Goal: Task Accomplishment & Management: Use online tool/utility

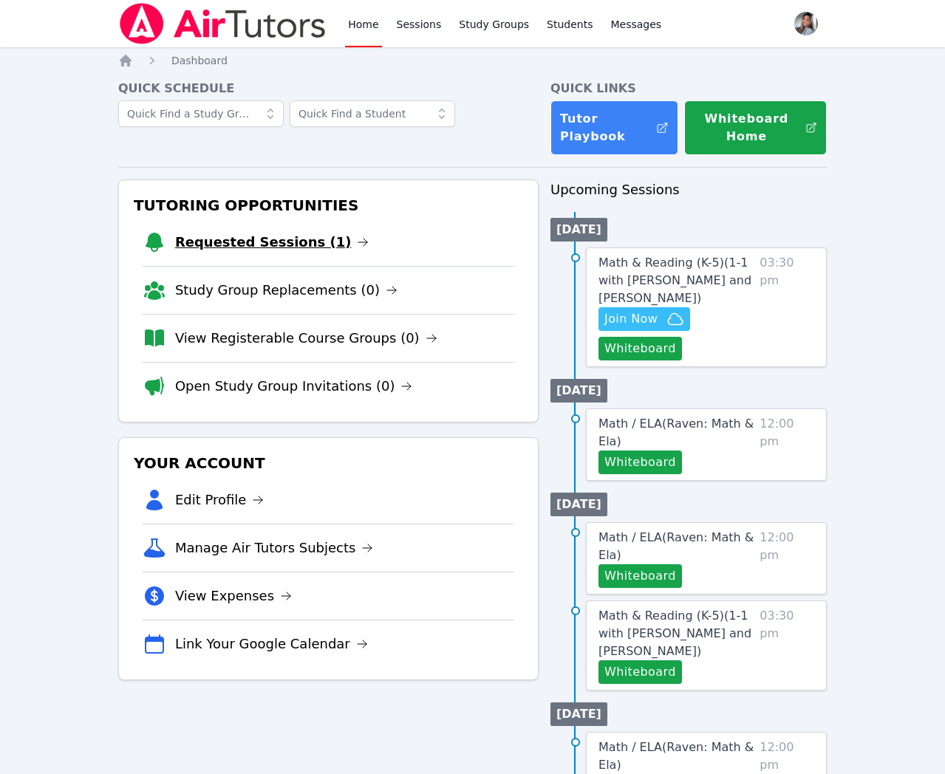
click at [222, 241] on link "Requested Sessions (1)" at bounding box center [272, 242] width 194 height 21
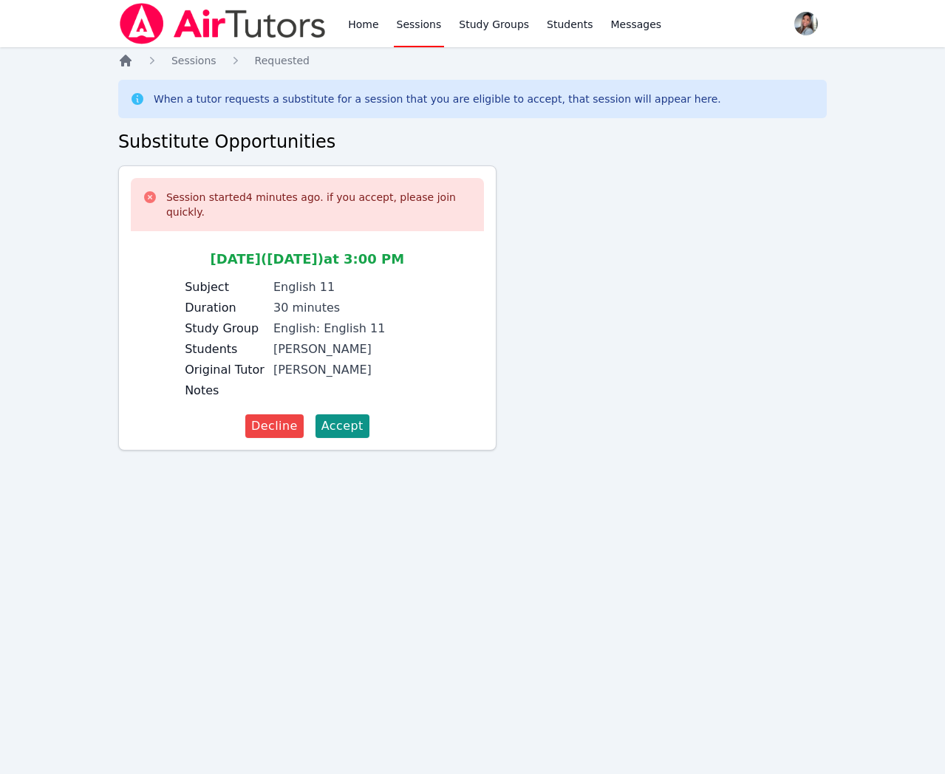
click at [125, 56] on icon "Breadcrumb" at bounding box center [126, 61] width 12 height 12
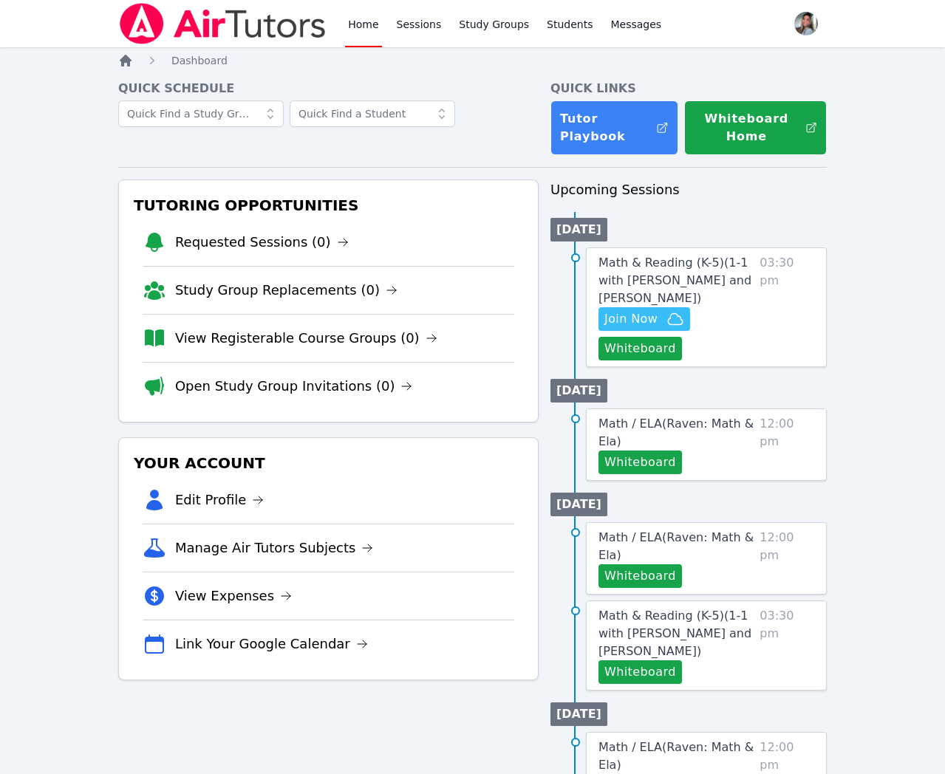
click at [125, 56] on icon "Breadcrumb" at bounding box center [126, 61] width 12 height 12
click at [417, 29] on link "Sessions" at bounding box center [419, 23] width 51 height 47
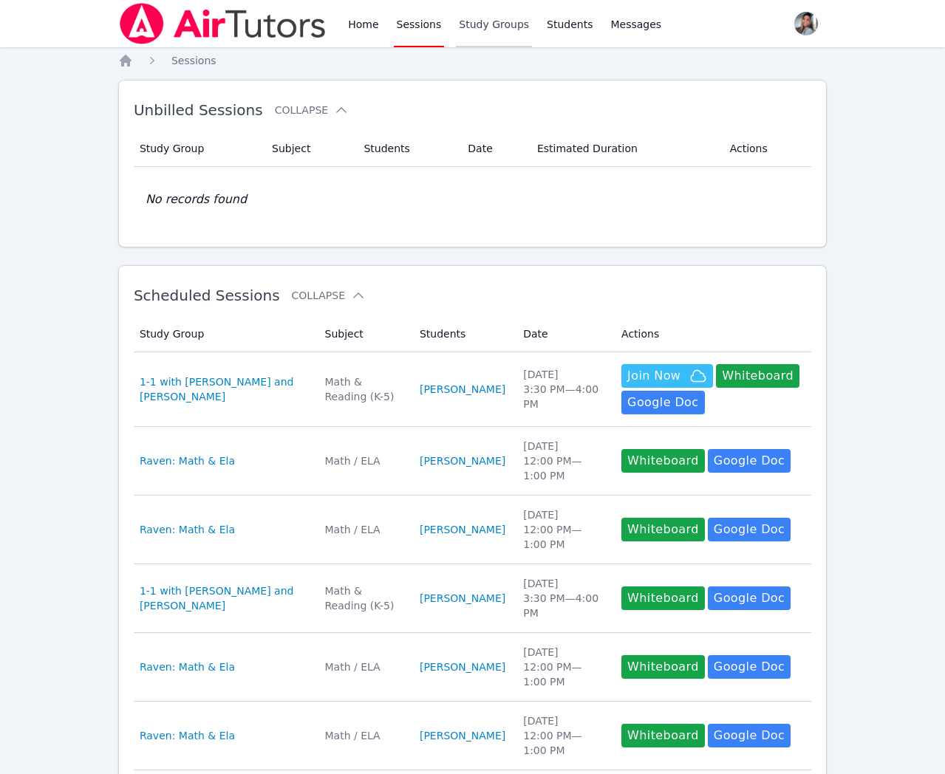
click at [473, 19] on link "Study Groups" at bounding box center [494, 23] width 76 height 47
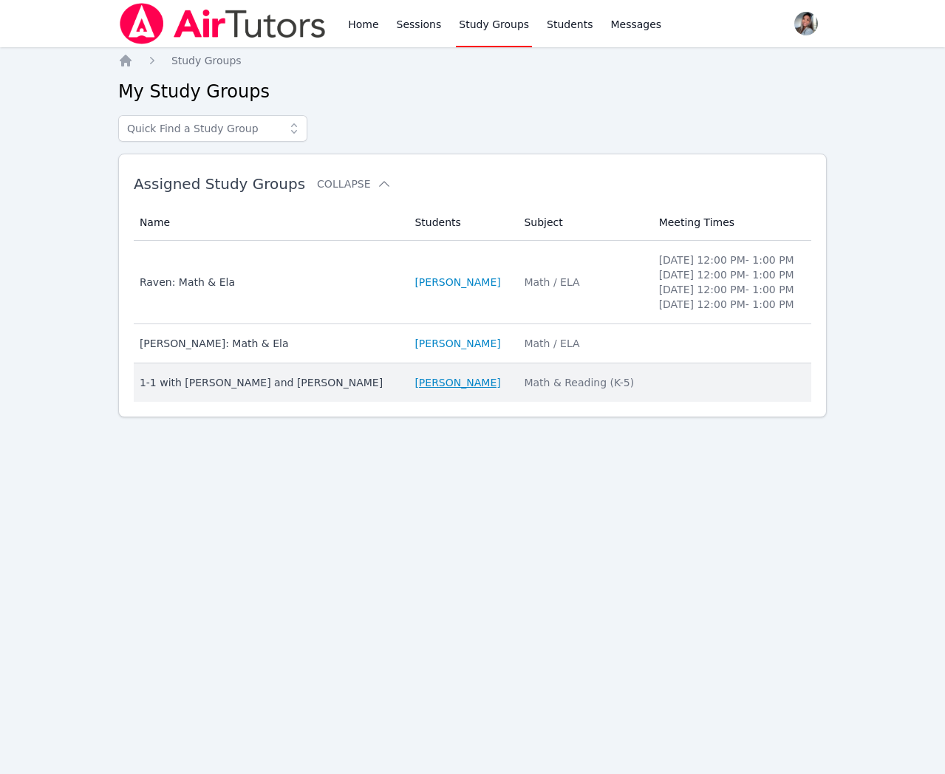
click at [500, 390] on link "[PERSON_NAME]" at bounding box center [457, 382] width 86 height 15
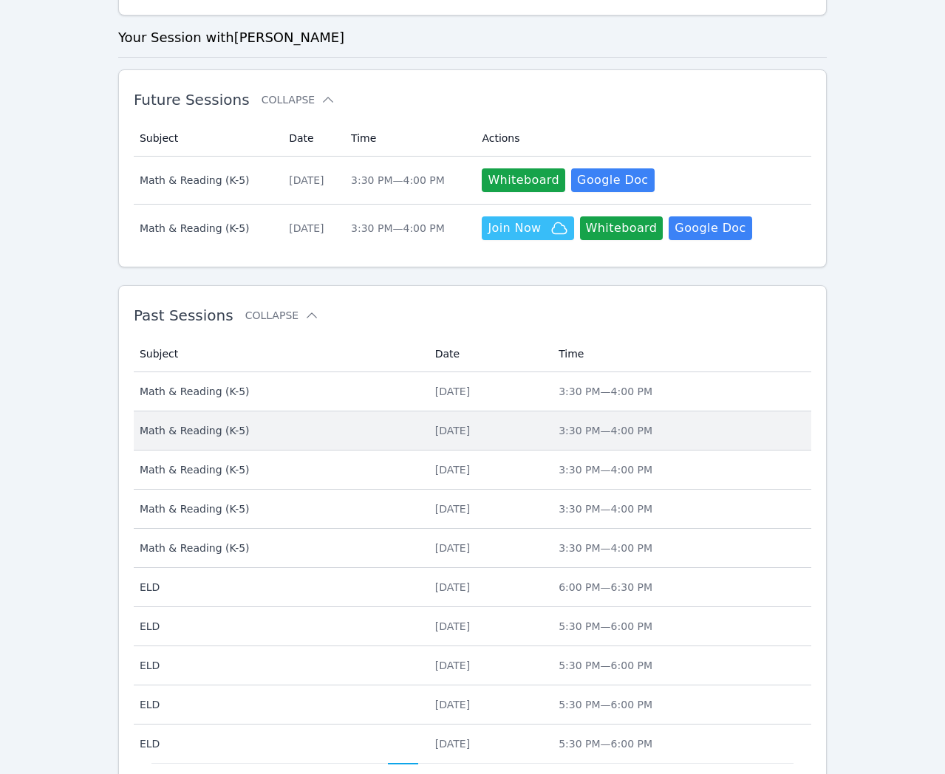
scroll to position [450, 0]
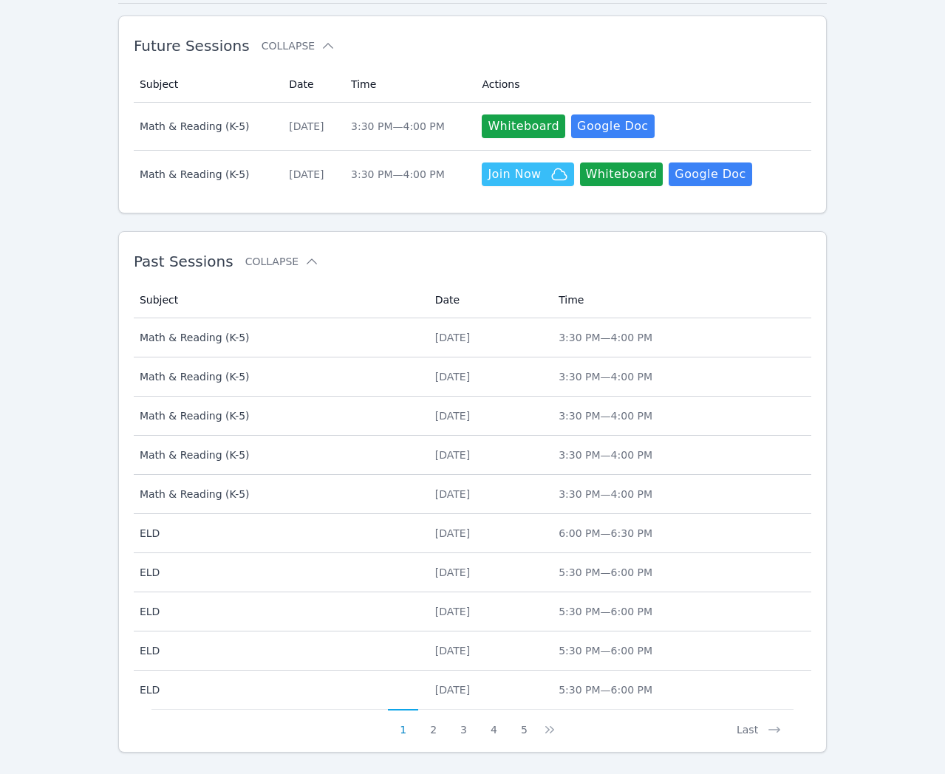
click at [346, 335] on span "Math & Reading (K-5)" at bounding box center [279, 337] width 278 height 15
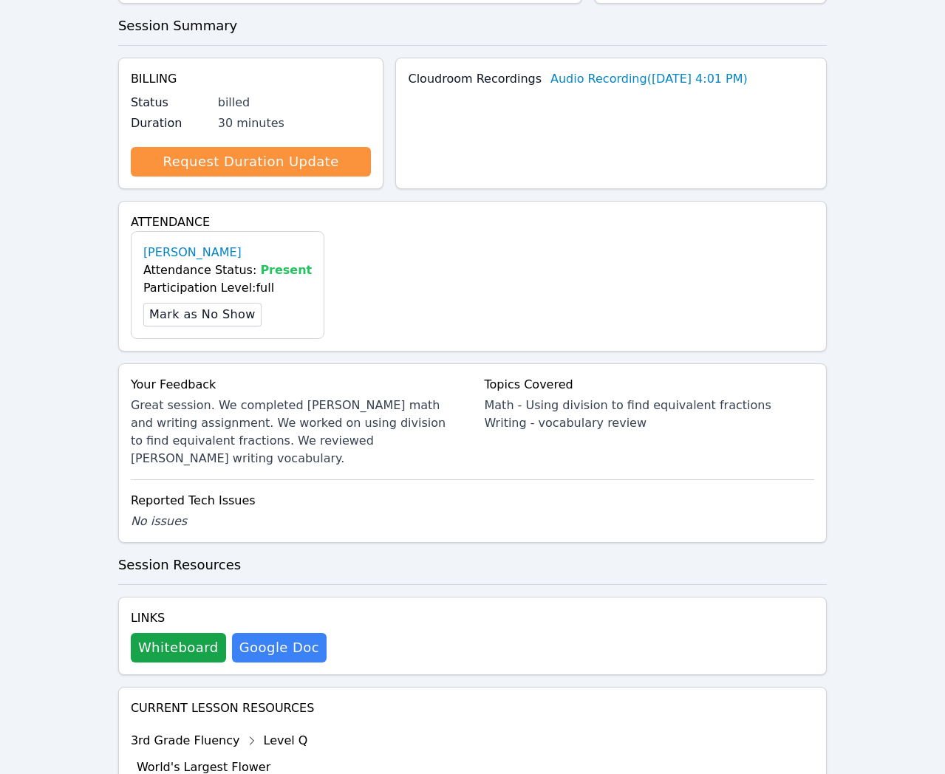
scroll to position [352, 0]
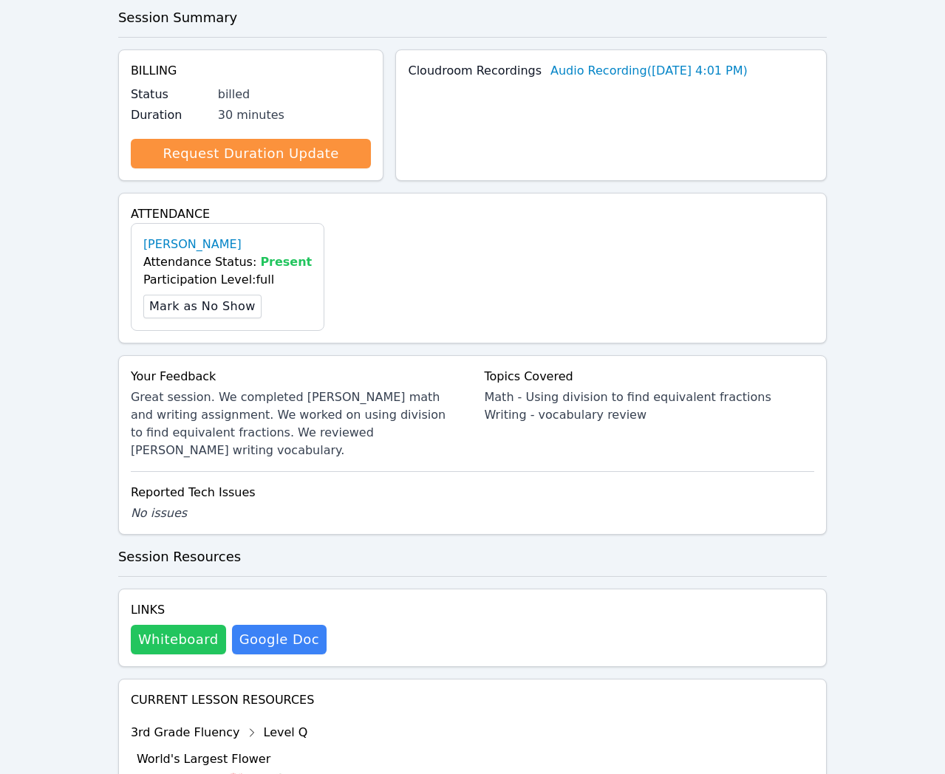
click at [172, 642] on button "Whiteboard" at bounding box center [178, 640] width 95 height 30
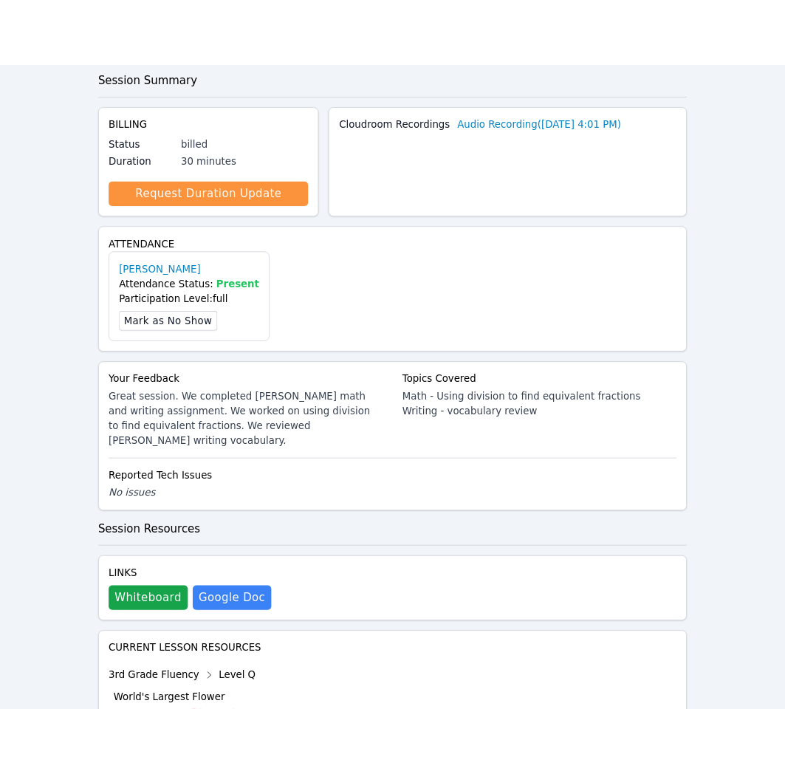
scroll to position [0, 0]
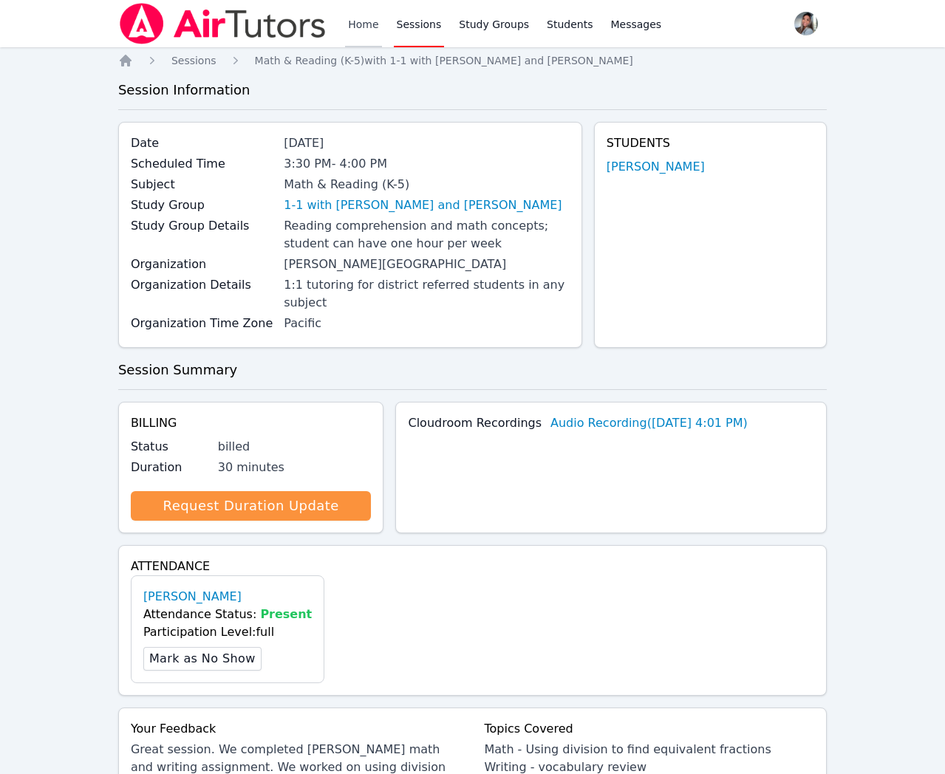
click at [363, 30] on link "Home" at bounding box center [363, 23] width 36 height 47
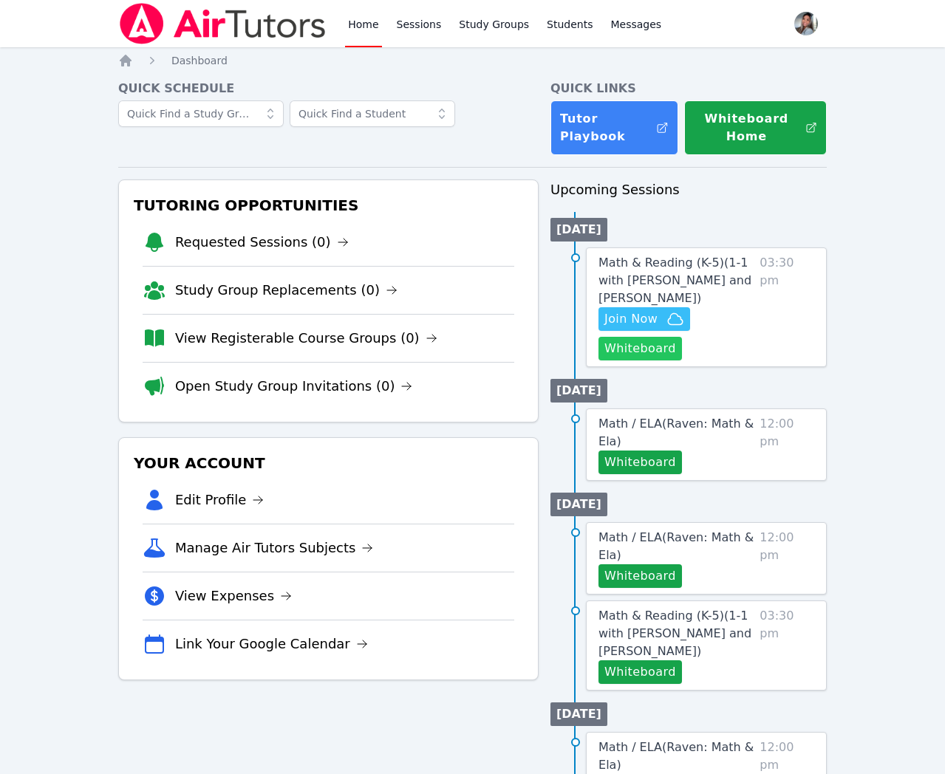
click at [632, 361] on button "Whiteboard" at bounding box center [639, 349] width 83 height 24
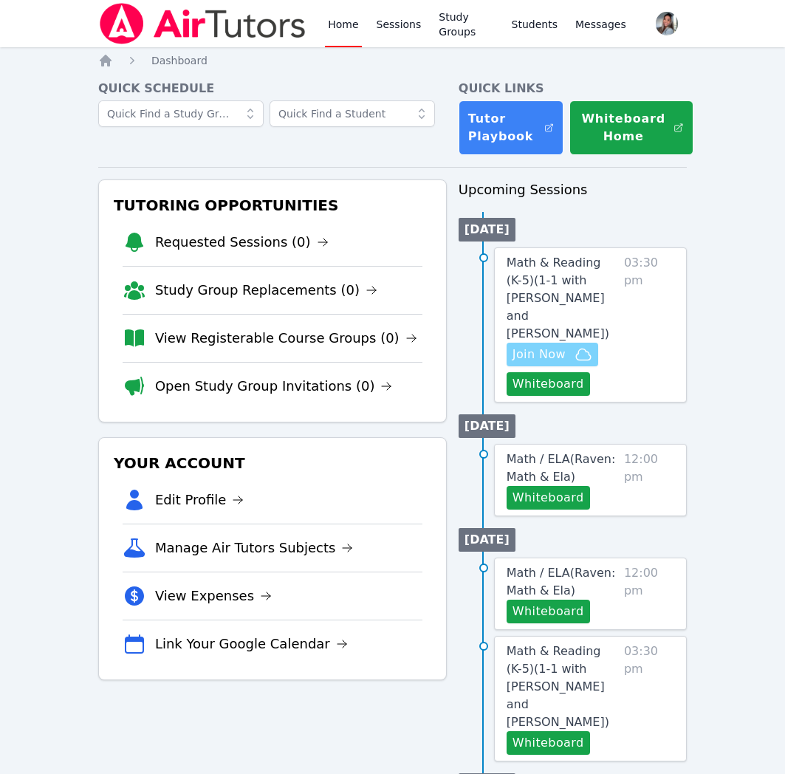
click at [564, 361] on span "Join Now" at bounding box center [539, 355] width 53 height 18
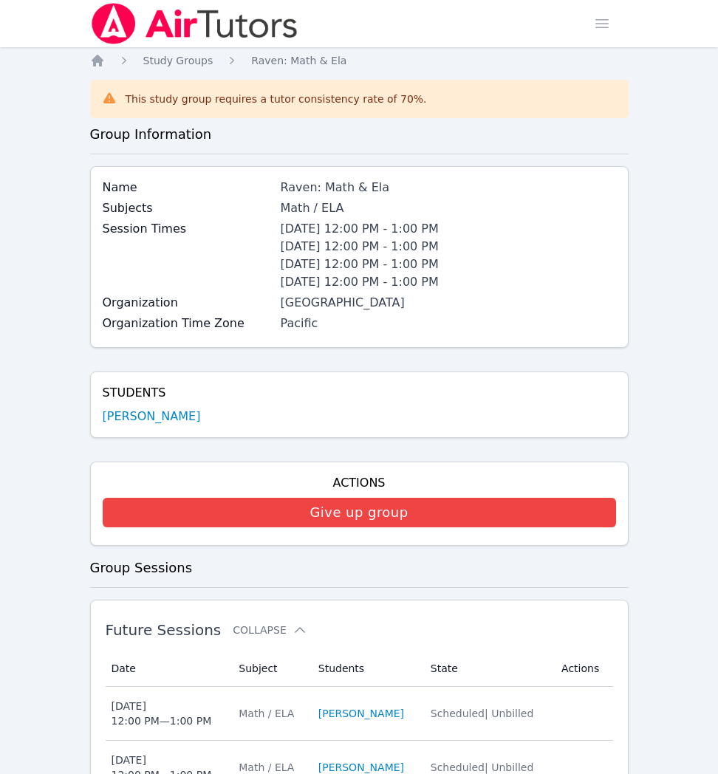
scroll to position [569, 0]
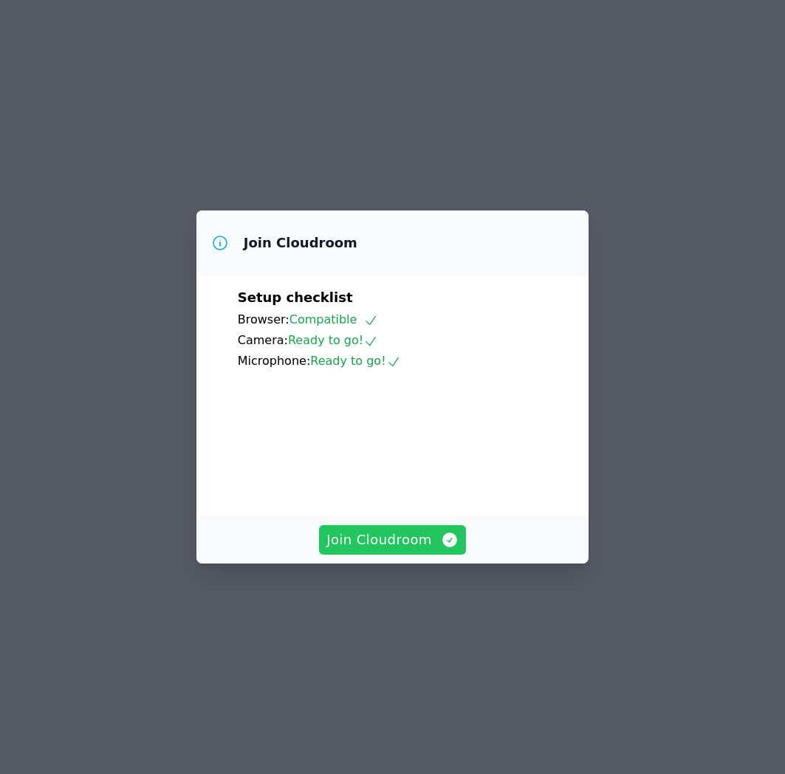
click at [441, 549] on icon "button" at bounding box center [450, 540] width 18 height 18
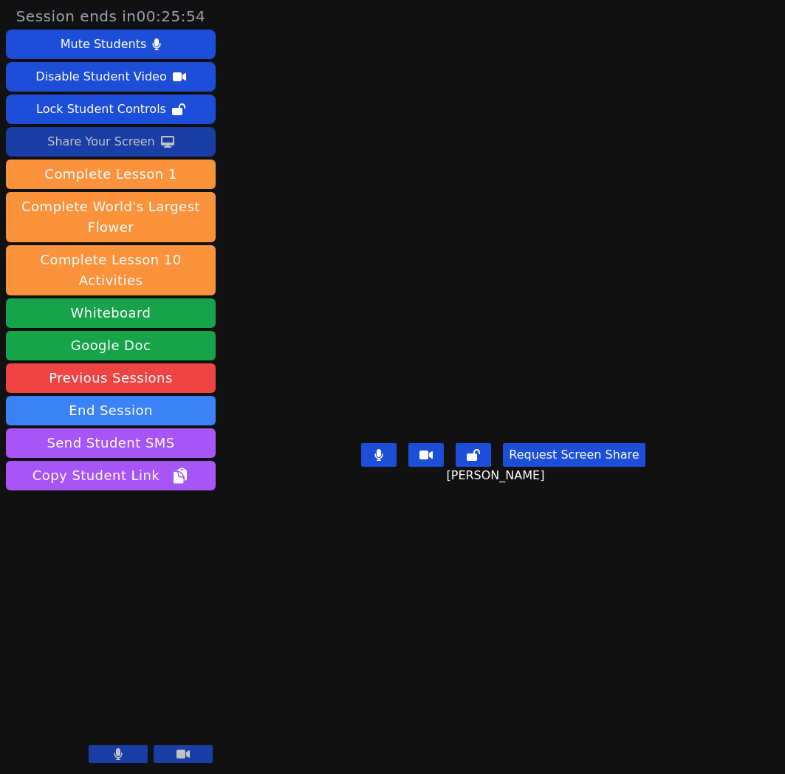
click at [91, 142] on div "Share Your Screen" at bounding box center [101, 142] width 108 height 24
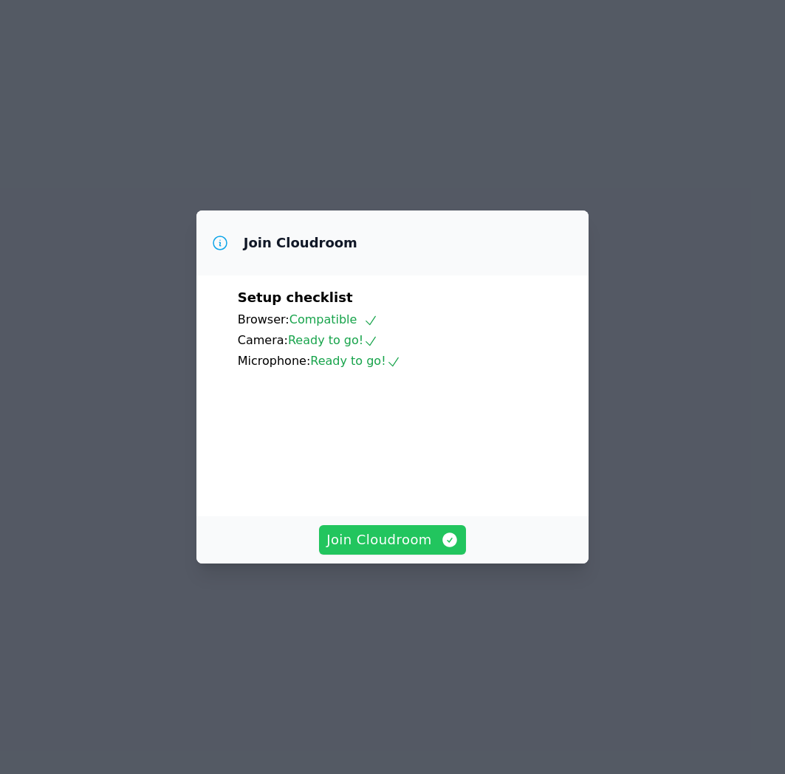
click at [405, 550] on span "Join Cloudroom" at bounding box center [393, 540] width 132 height 21
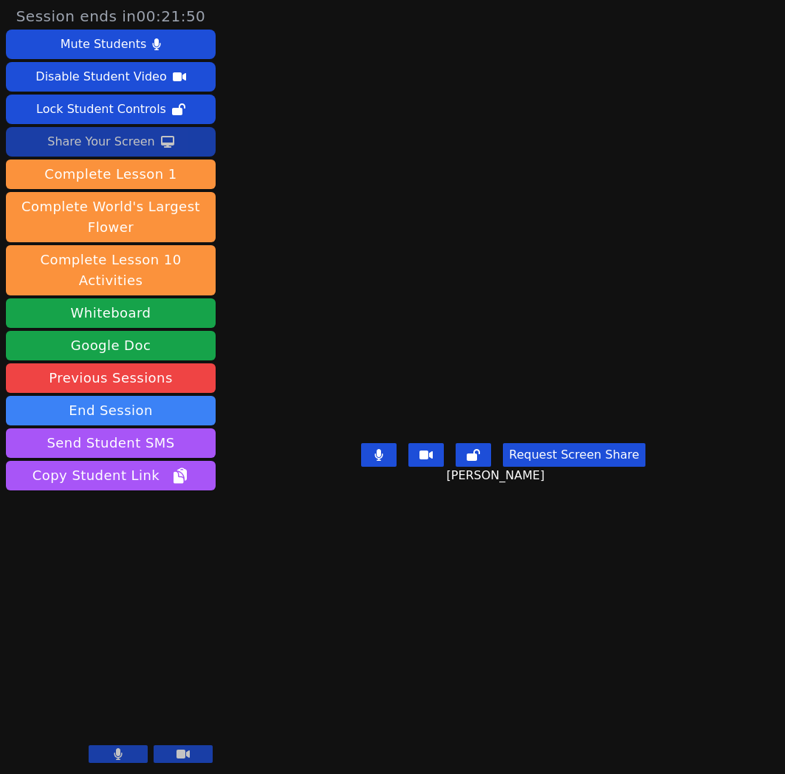
click at [176, 140] on button "Share Your Screen" at bounding box center [111, 142] width 210 height 30
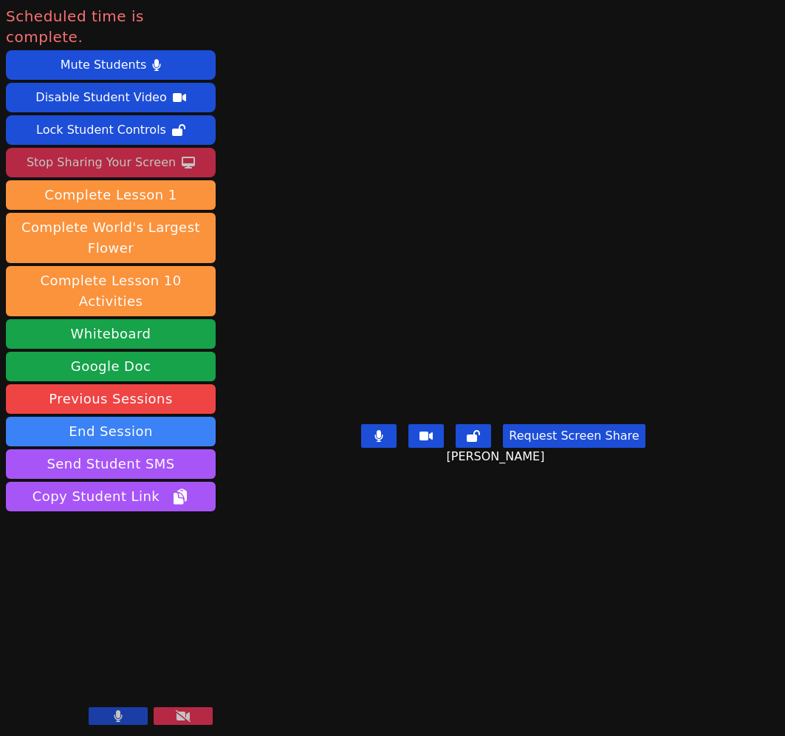
click at [157, 151] on div "Stop Sharing Your Screen" at bounding box center [101, 163] width 149 height 24
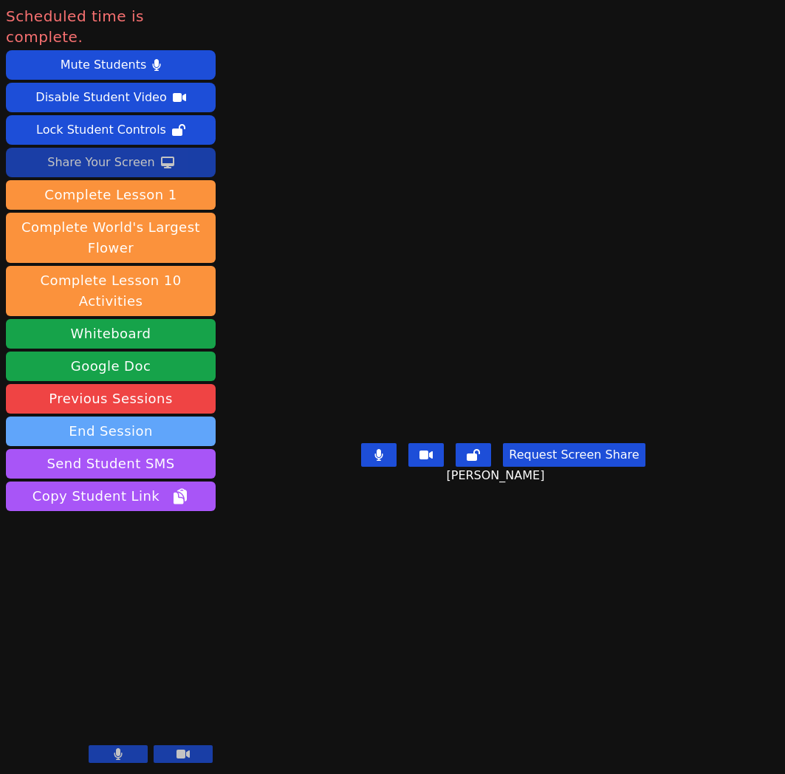
click at [65, 417] on button "End Session" at bounding box center [111, 432] width 210 height 30
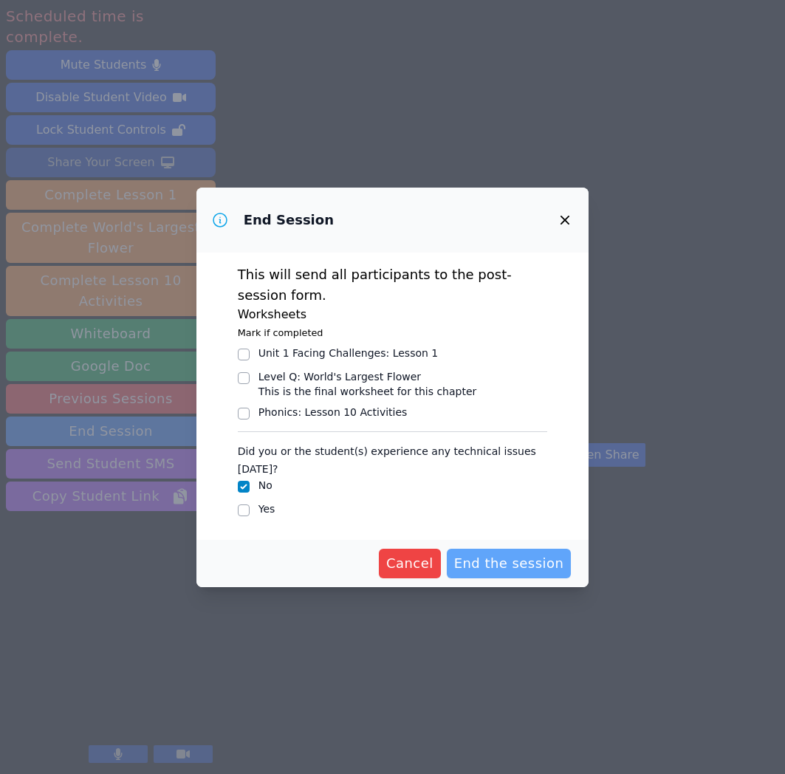
click at [493, 568] on span "End the session" at bounding box center [509, 563] width 110 height 21
